Goal: Task Accomplishment & Management: Use online tool/utility

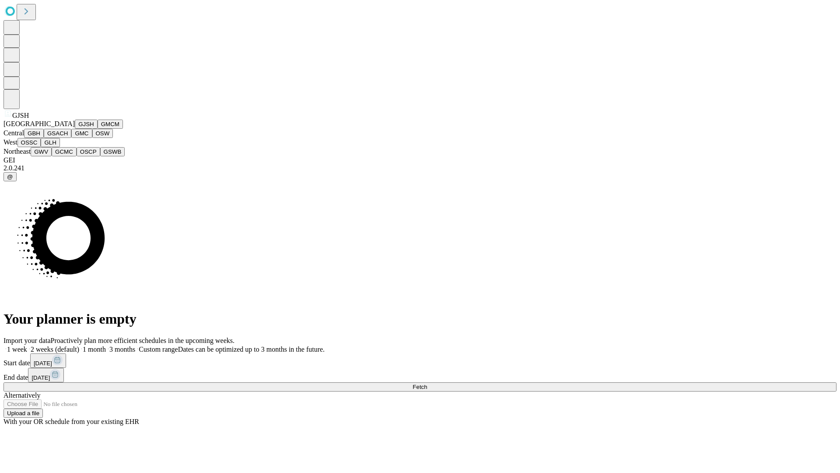
click at [75, 129] on button "GJSH" at bounding box center [86, 123] width 23 height 9
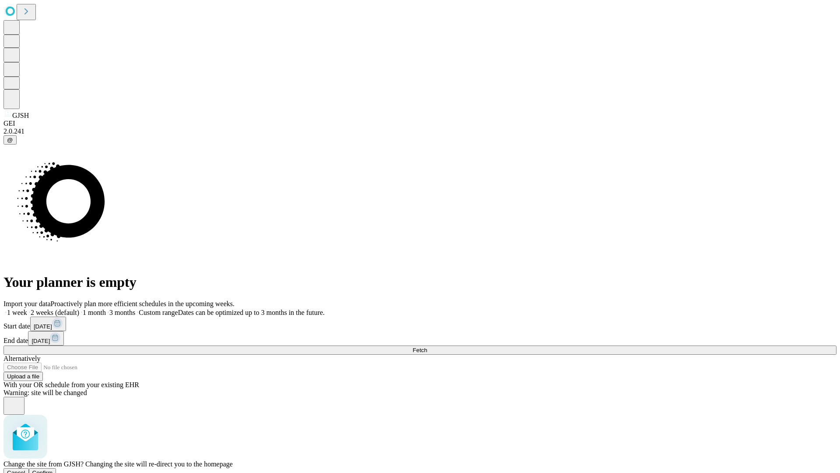
click at [53, 469] on span "Confirm" at bounding box center [42, 472] width 21 height 7
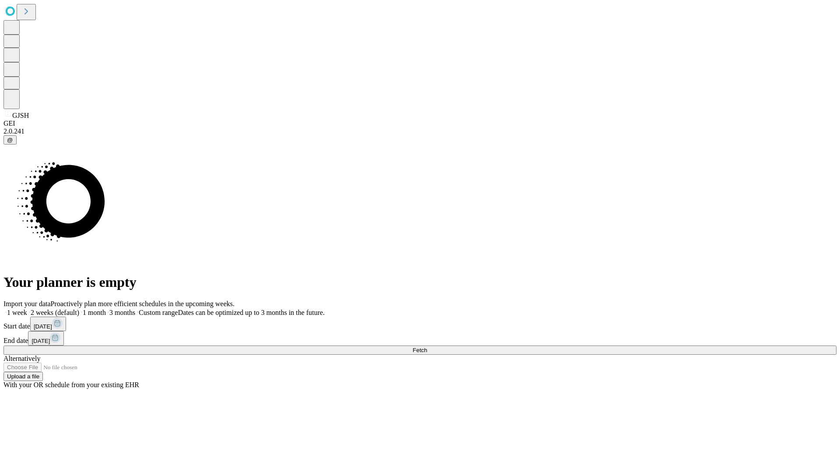
click at [27, 309] on label "1 week" at bounding box center [16, 312] width 24 height 7
click at [427, 347] on span "Fetch" at bounding box center [420, 350] width 14 height 7
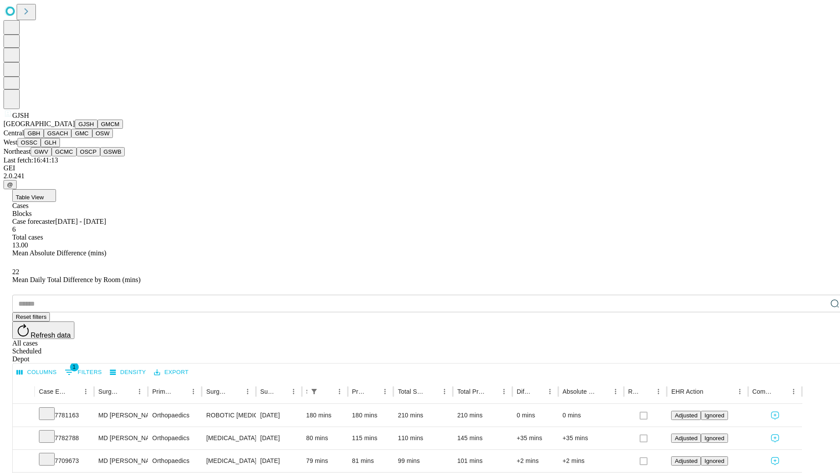
click at [98, 129] on button "GMCM" at bounding box center [110, 123] width 25 height 9
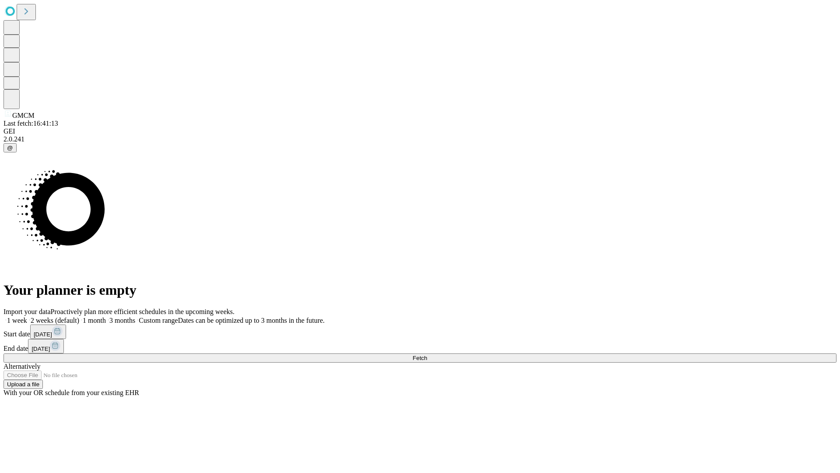
click at [27, 316] on label "1 week" at bounding box center [16, 319] width 24 height 7
click at [427, 355] on span "Fetch" at bounding box center [420, 358] width 14 height 7
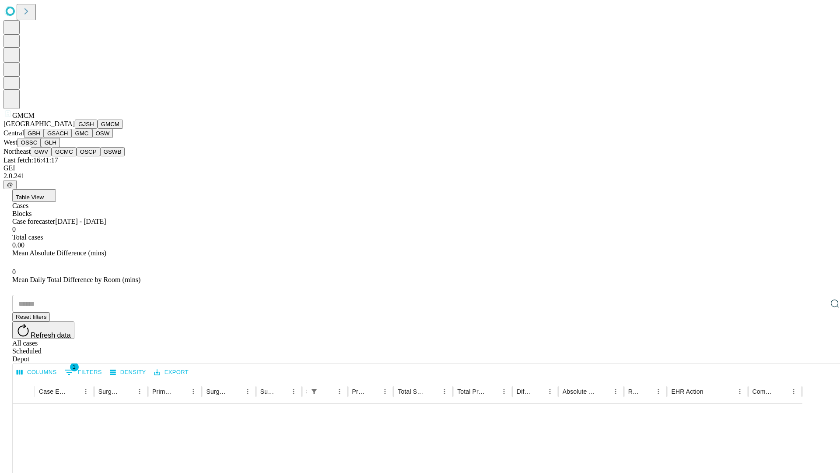
click at [44, 138] on button "GBH" at bounding box center [34, 133] width 20 height 9
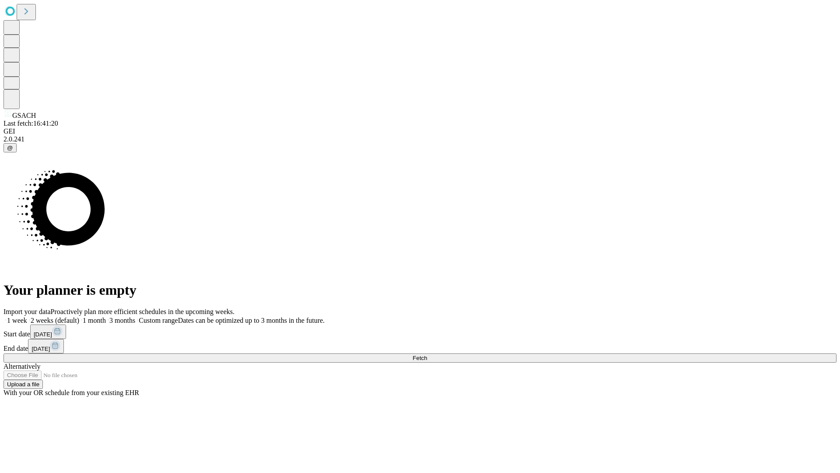
click at [27, 316] on label "1 week" at bounding box center [16, 319] width 24 height 7
click at [427, 355] on span "Fetch" at bounding box center [420, 358] width 14 height 7
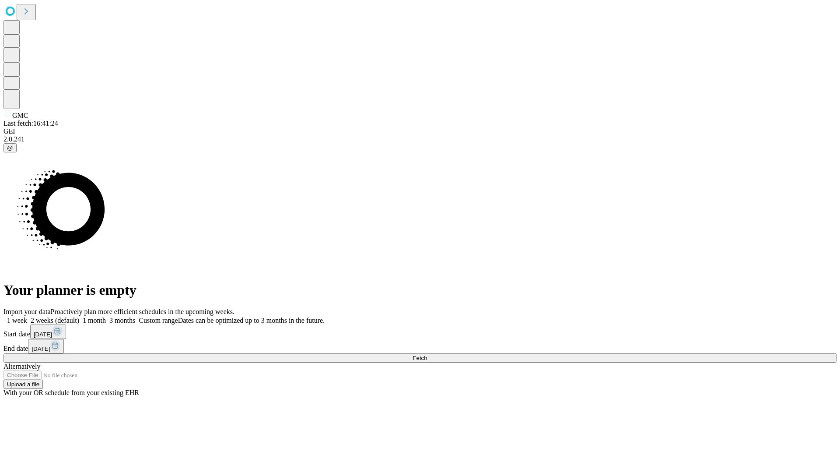
click at [27, 316] on label "1 week" at bounding box center [16, 319] width 24 height 7
click at [427, 355] on span "Fetch" at bounding box center [420, 358] width 14 height 7
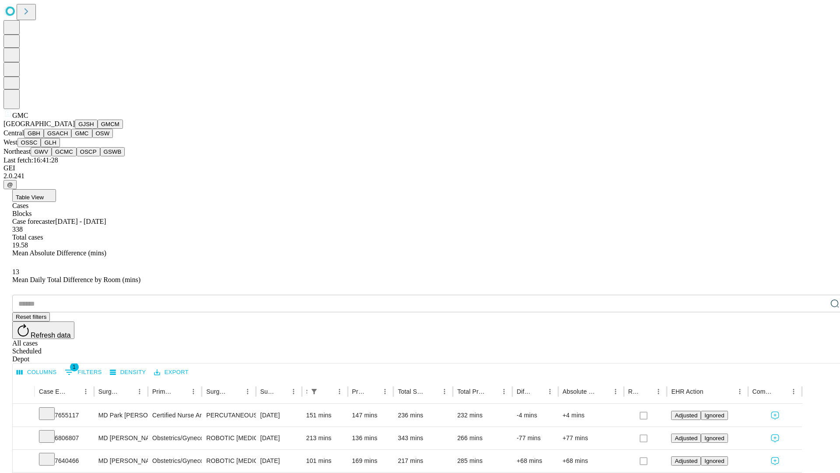
click at [92, 138] on button "OSW" at bounding box center [102, 133] width 21 height 9
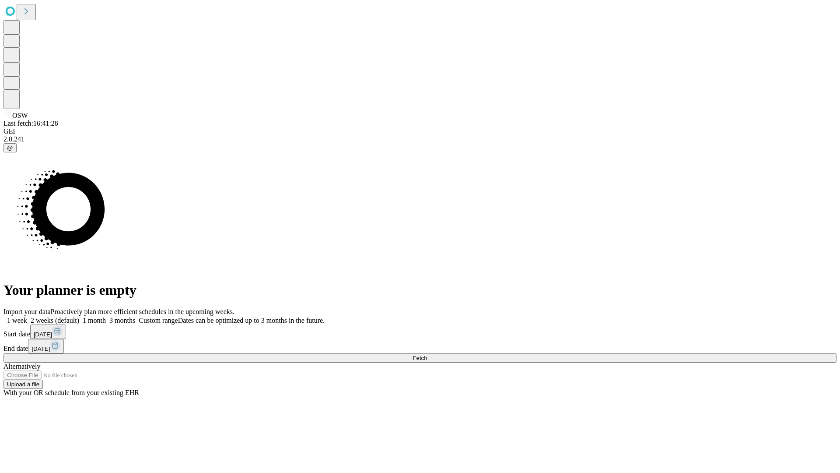
click at [27, 316] on label "1 week" at bounding box center [16, 319] width 24 height 7
click at [427, 355] on span "Fetch" at bounding box center [420, 358] width 14 height 7
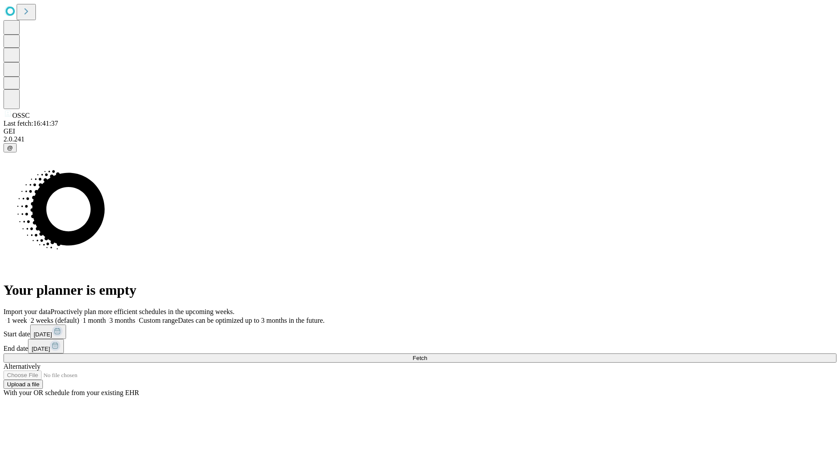
click at [27, 316] on label "1 week" at bounding box center [16, 319] width 24 height 7
click at [427, 355] on span "Fetch" at bounding box center [420, 358] width 14 height 7
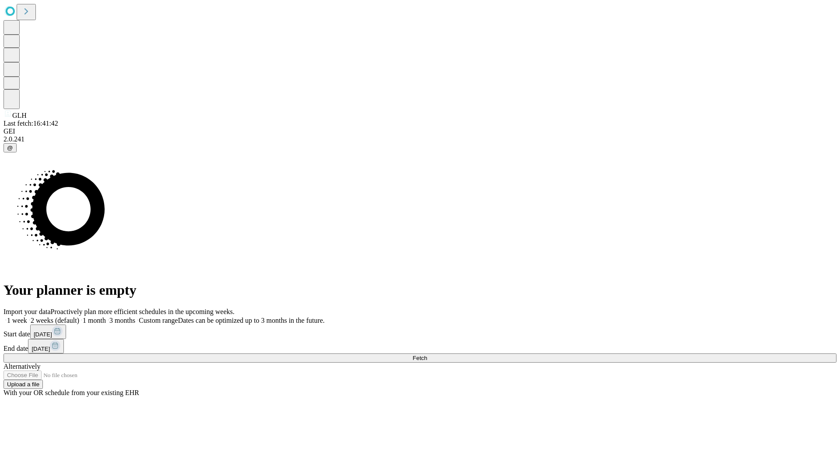
click at [27, 316] on label "1 week" at bounding box center [16, 319] width 24 height 7
click at [427, 355] on span "Fetch" at bounding box center [420, 358] width 14 height 7
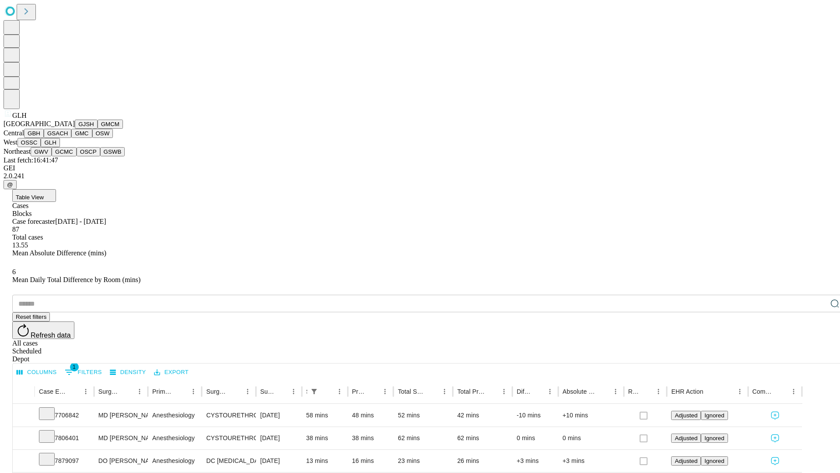
click at [52, 156] on button "GWV" at bounding box center [41, 151] width 21 height 9
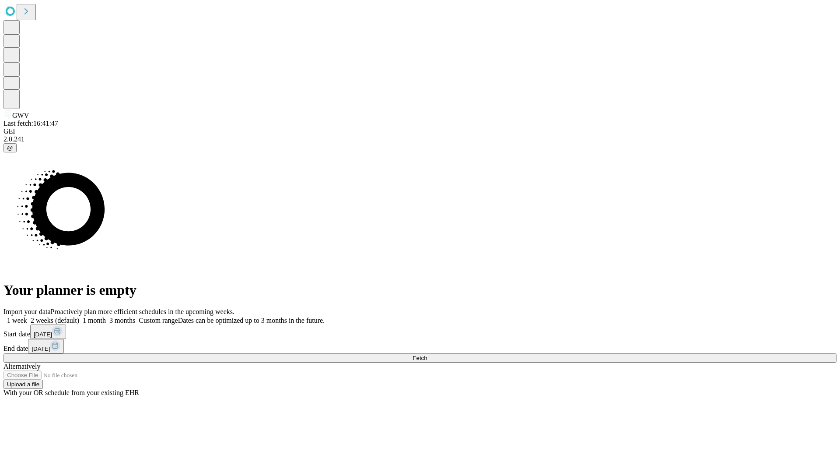
click at [427, 355] on span "Fetch" at bounding box center [420, 358] width 14 height 7
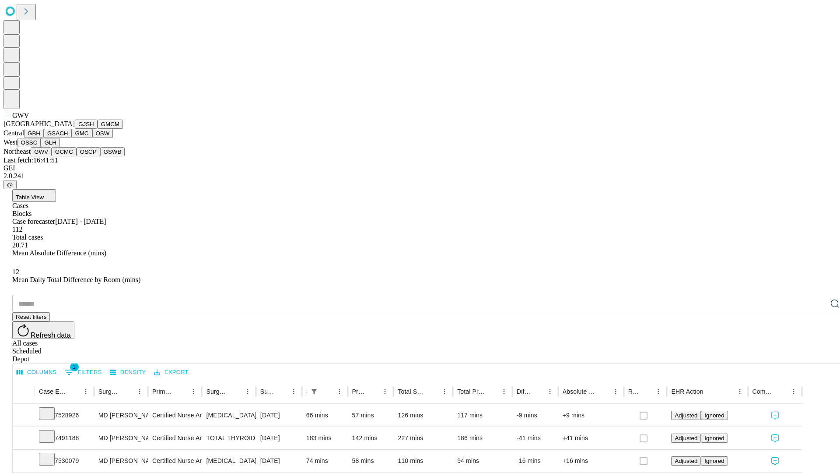
click at [68, 156] on button "GCMC" at bounding box center [64, 151] width 25 height 9
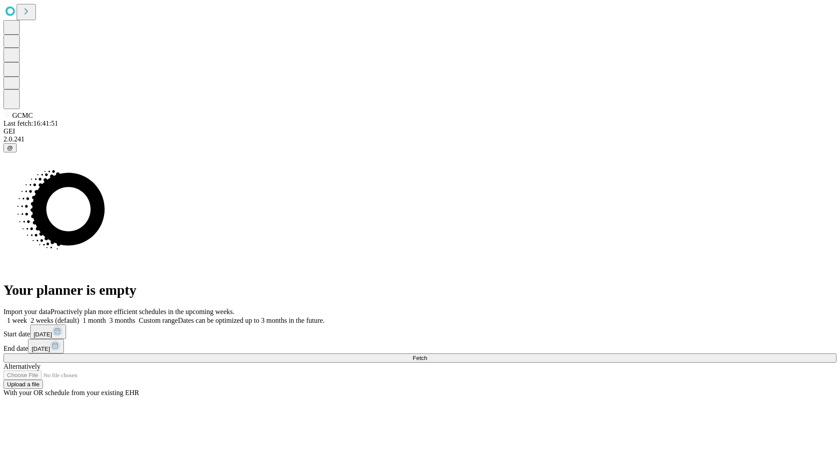
click at [27, 316] on label "1 week" at bounding box center [16, 319] width 24 height 7
click at [427, 355] on span "Fetch" at bounding box center [420, 358] width 14 height 7
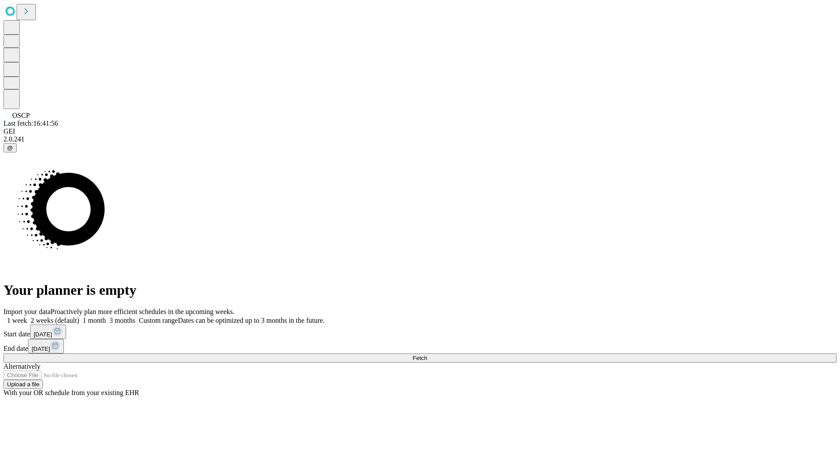
click at [427, 355] on span "Fetch" at bounding box center [420, 358] width 14 height 7
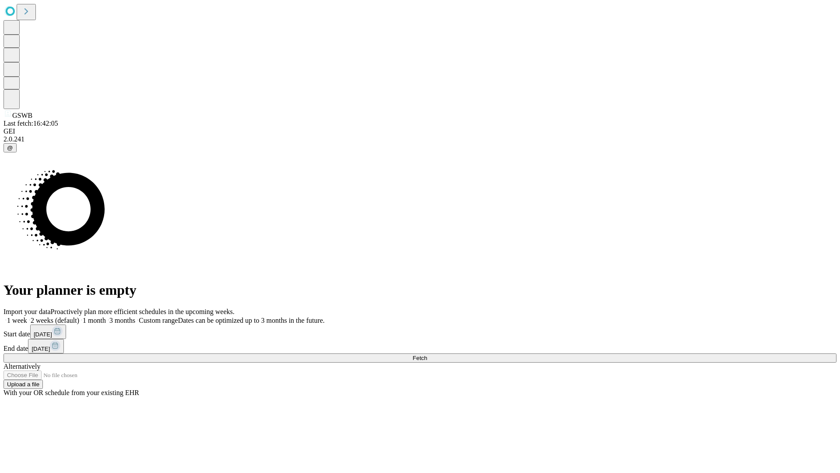
click at [27, 316] on label "1 week" at bounding box center [16, 319] width 24 height 7
click at [427, 355] on span "Fetch" at bounding box center [420, 358] width 14 height 7
